Goal: Find specific page/section: Find specific page/section

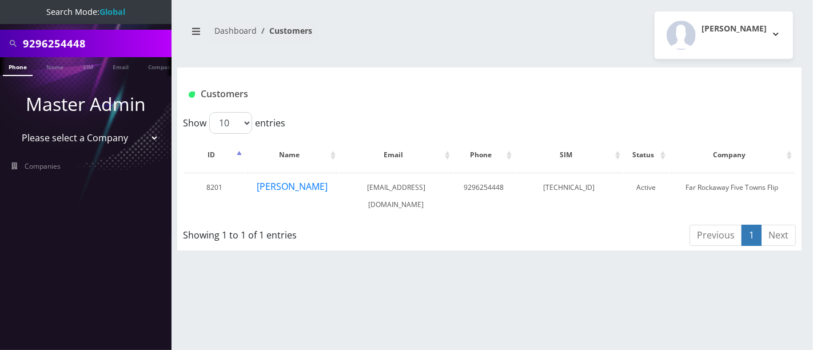
paste input "3475253396"
type input "3475253396"
click at [16, 66] on link "Phone" at bounding box center [18, 66] width 30 height 19
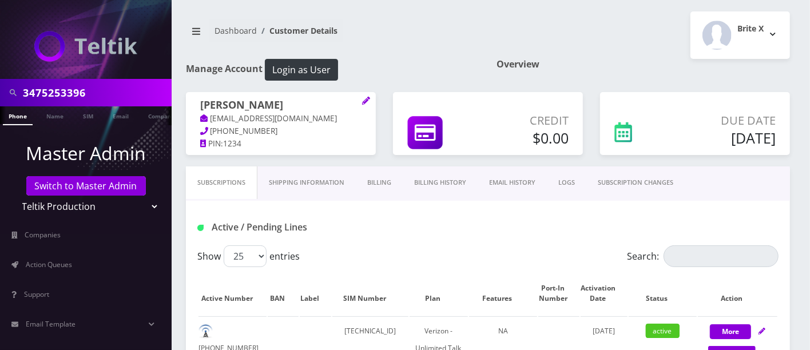
drag, startPoint x: 103, startPoint y: 91, endPoint x: 0, endPoint y: 85, distance: 103.1
click at [0, 85] on div "3475253396" at bounding box center [86, 92] width 172 height 27
paste input "9296516249"
type input "9296516249"
click at [21, 114] on link "Phone" at bounding box center [18, 115] width 30 height 19
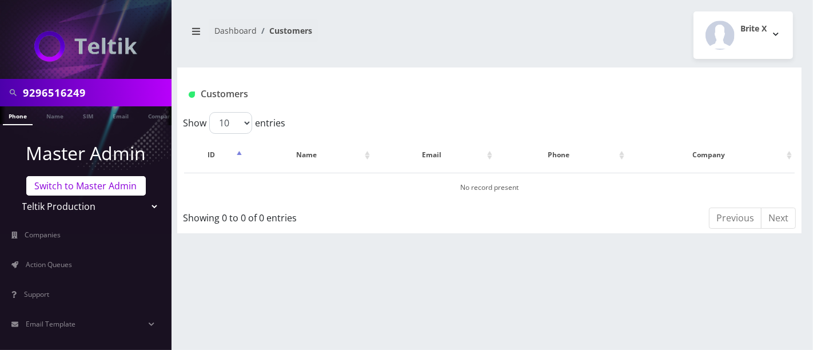
click at [97, 188] on link "Switch to Master Admin" at bounding box center [85, 185] width 119 height 19
